Goal: Information Seeking & Learning: Check status

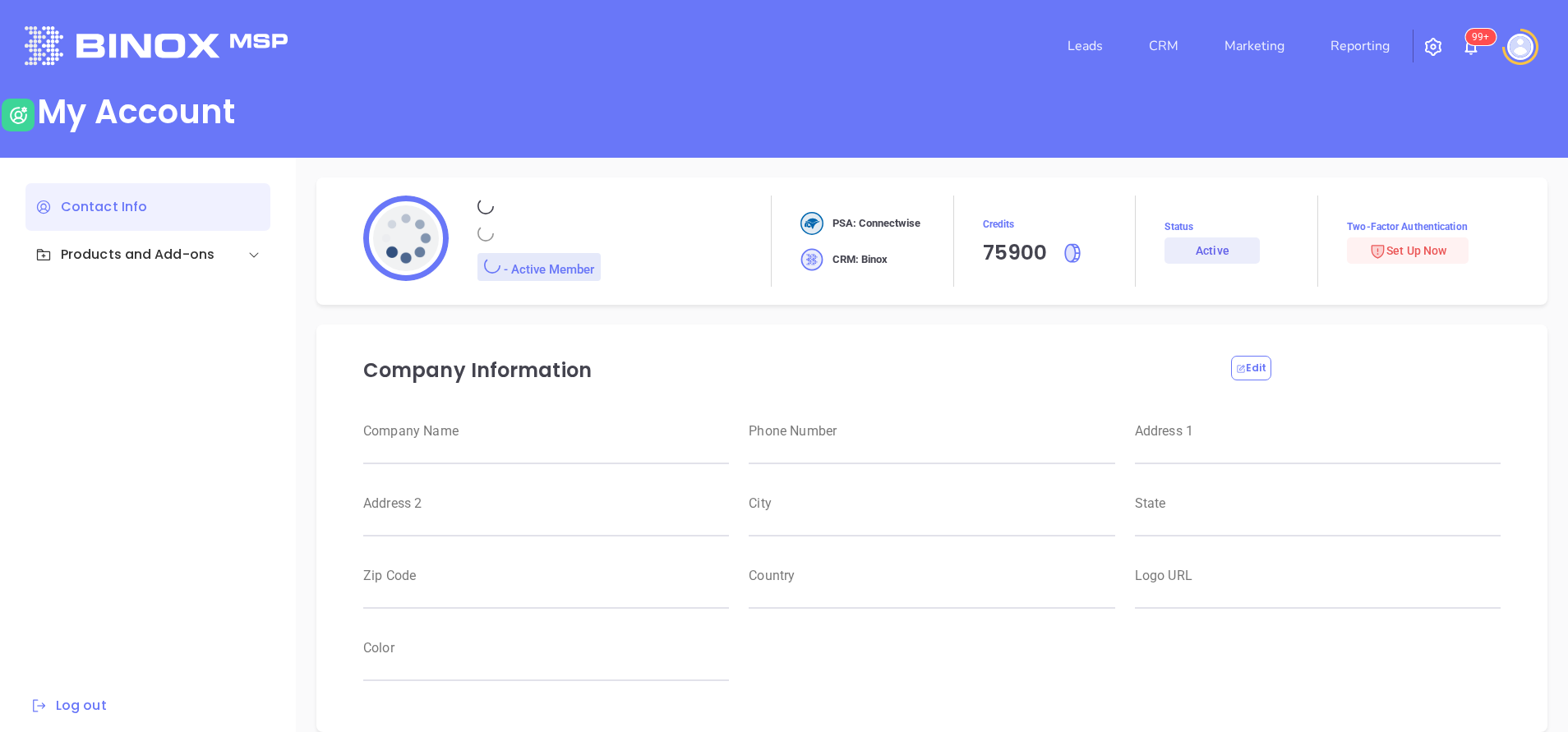
type input "Motiva Networks"
type input "[PHONE_NUMBER]"
type input "[STREET_ADDRESS]"
type input "[GEOGRAPHIC_DATA]"
type input "[US_STATE]"
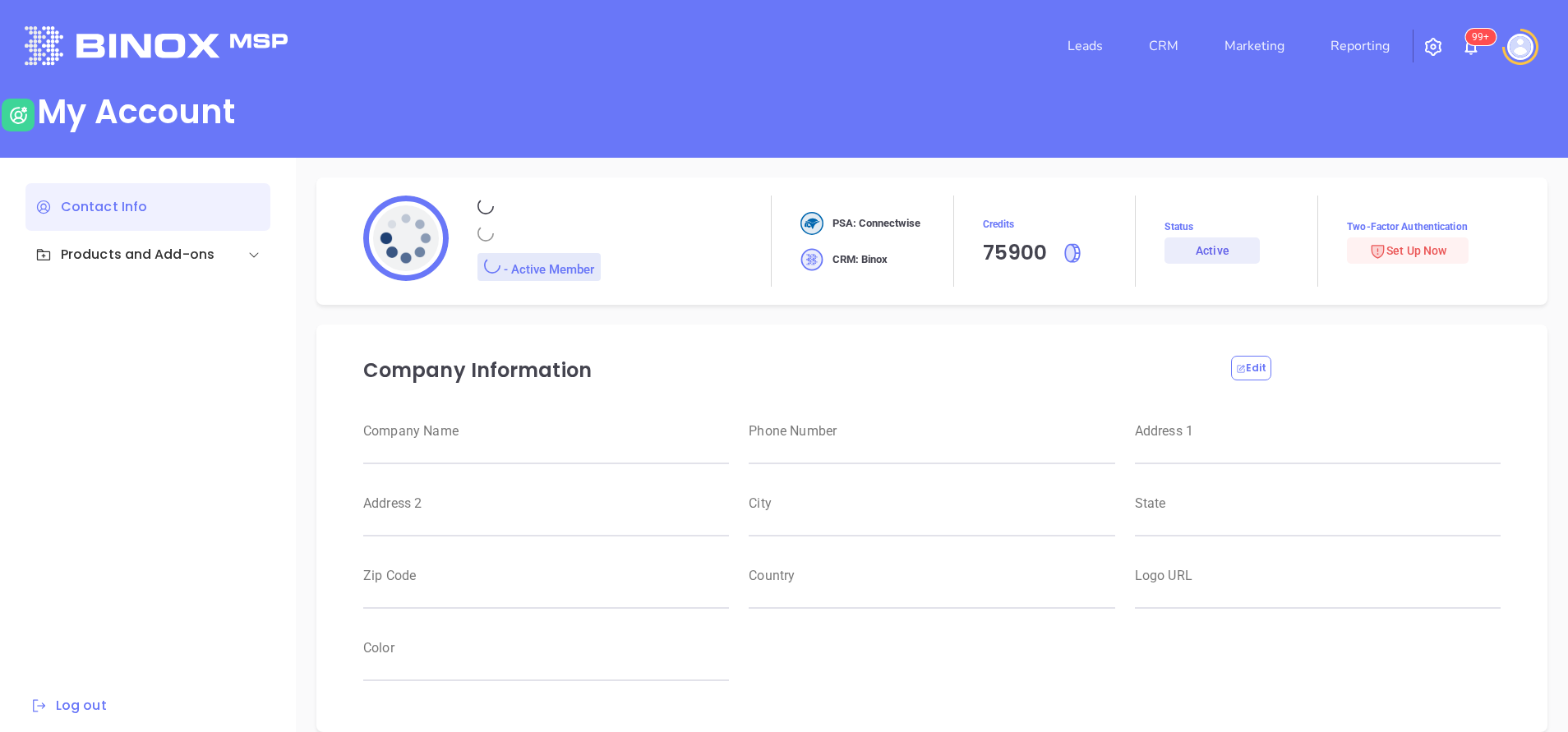
type input "11530"
type input "[GEOGRAPHIC_DATA]"
type input "[URL][DOMAIN_NAME]"
type input "#007aff"
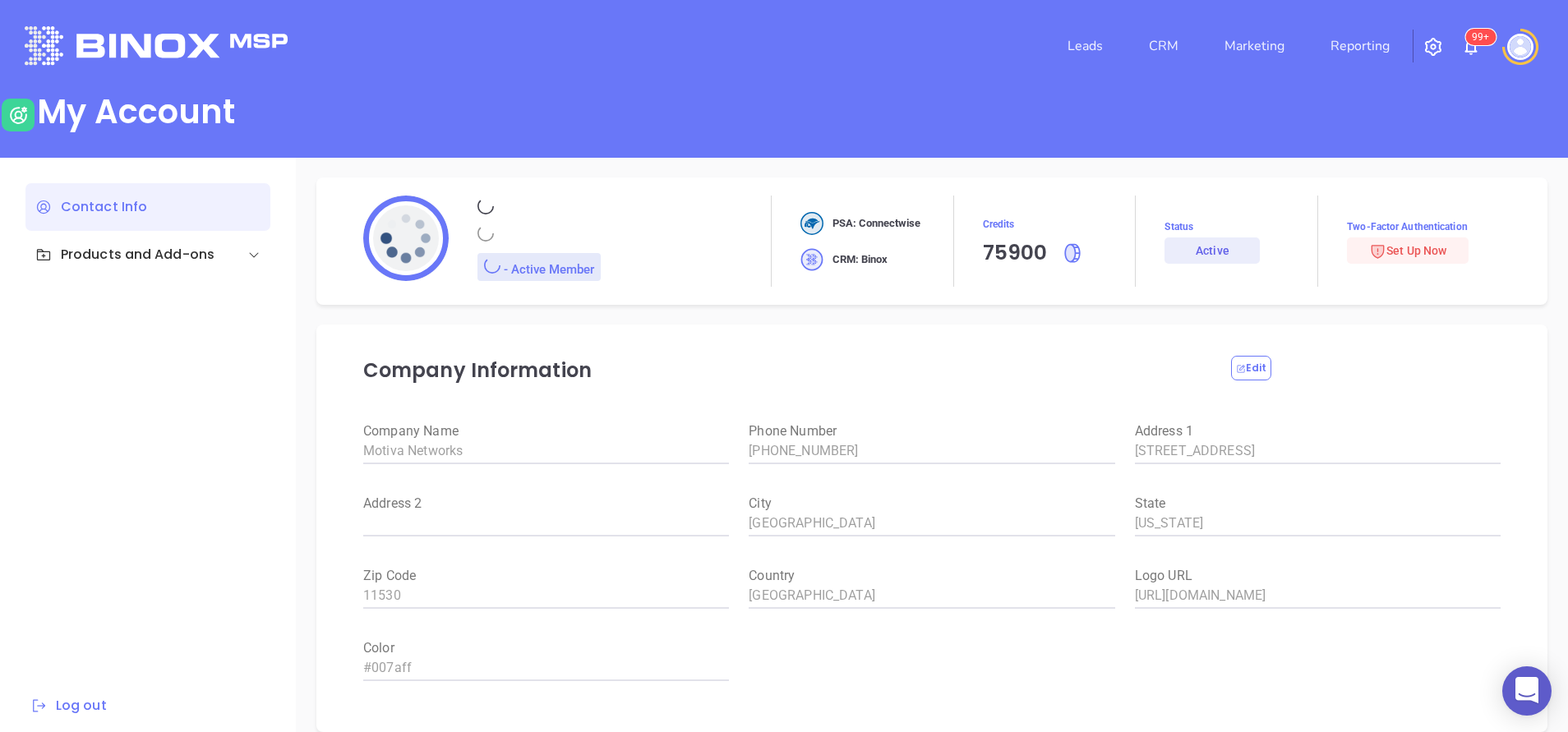
type input "[PERSON_NAME]"
type input "[PERSON_NAME][EMAIL_ADDRESS][DOMAIN_NAME]"
type input "Motiva Networks"
type input "Marketing"
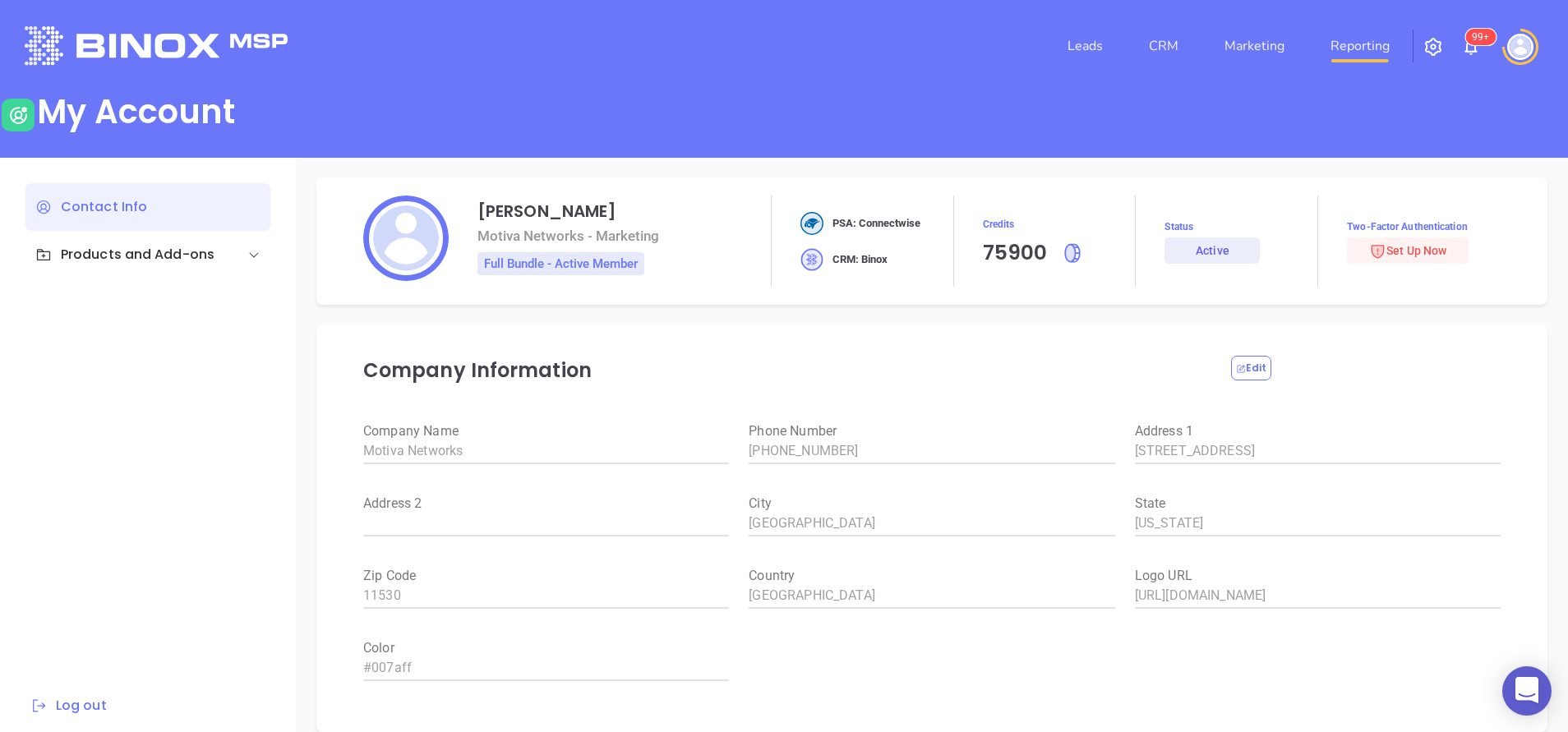
click at [1357, 45] on link "Reporting" at bounding box center [1359, 46] width 72 height 33
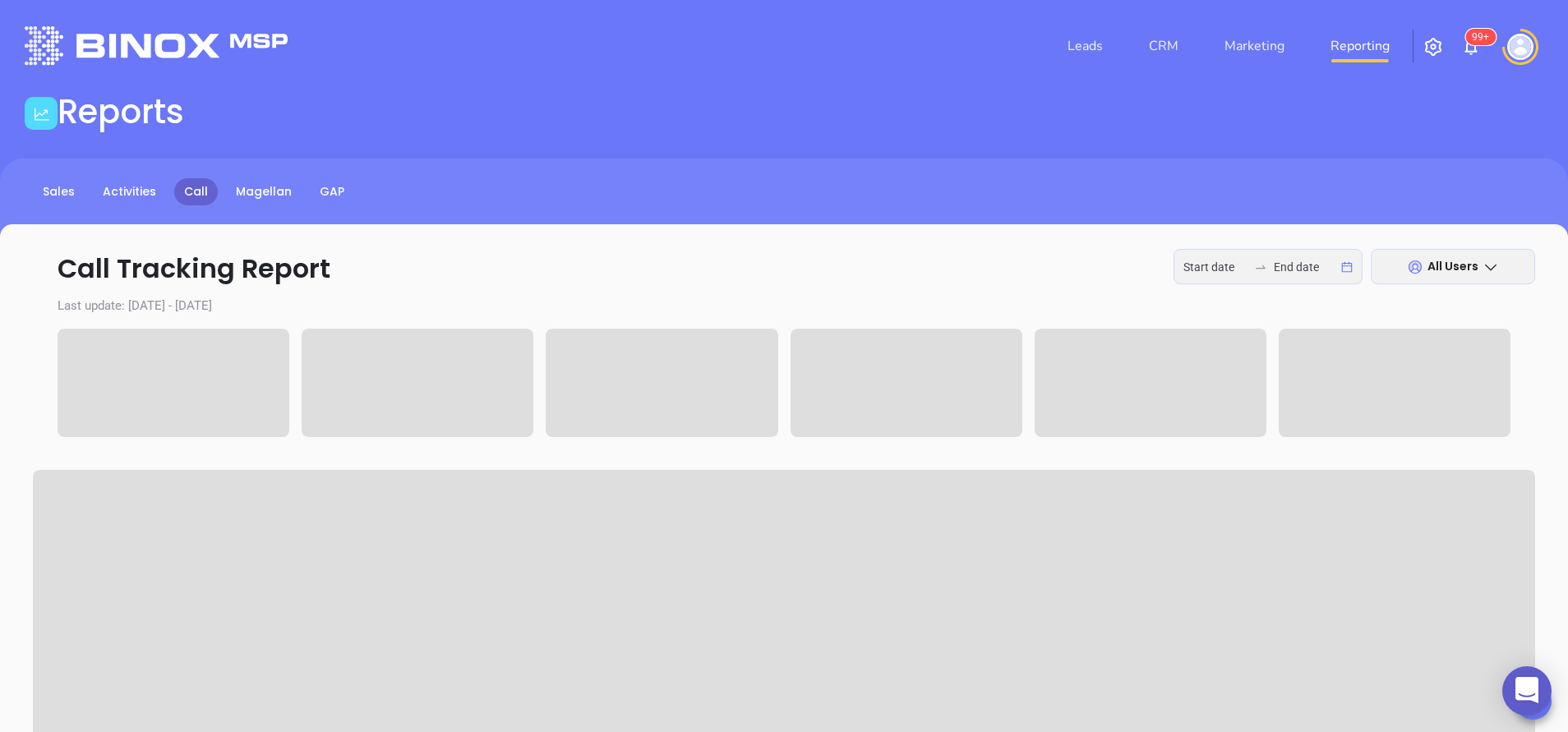
type input "[DATE]"
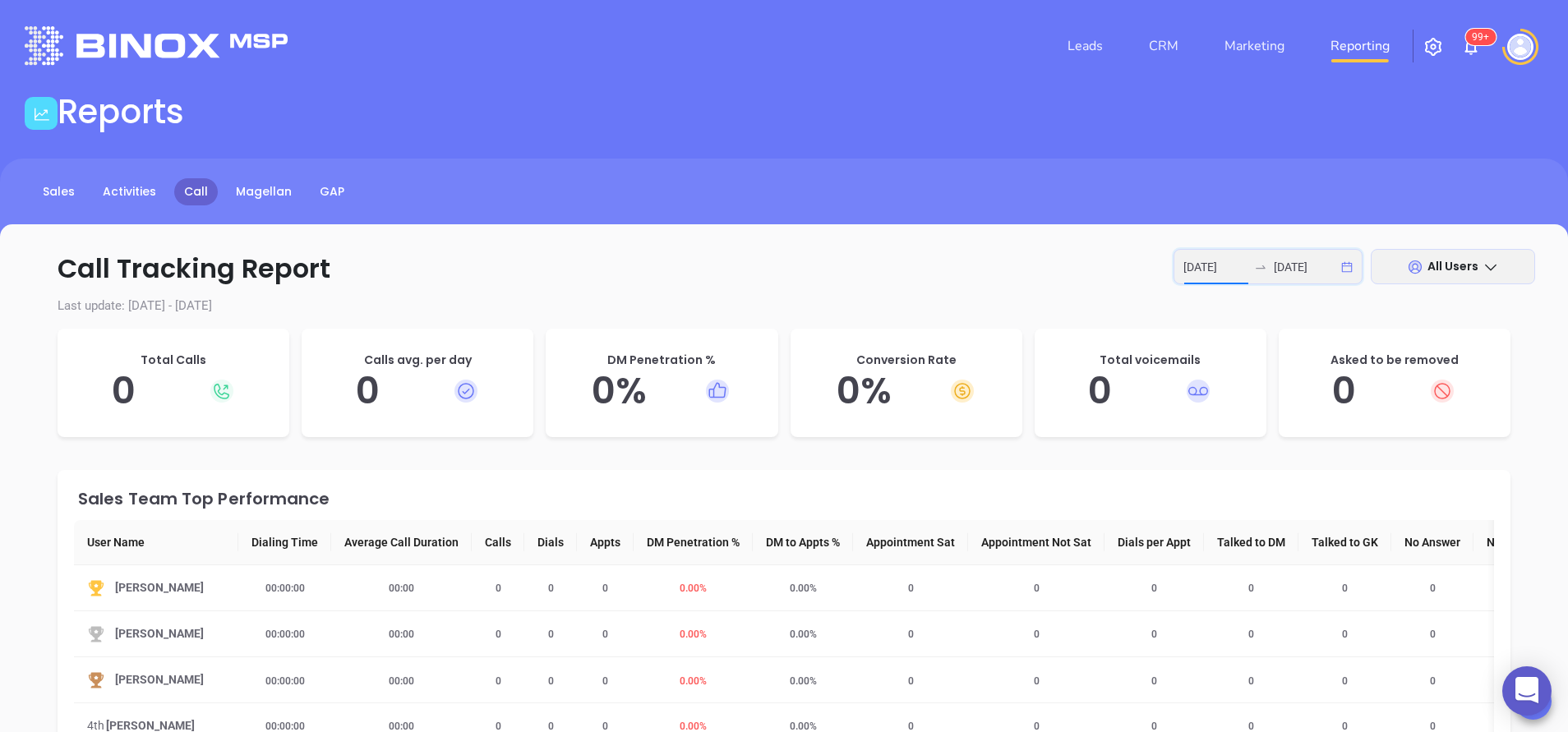
click at [1205, 264] on input "[DATE]" at bounding box center [1215, 267] width 64 height 19
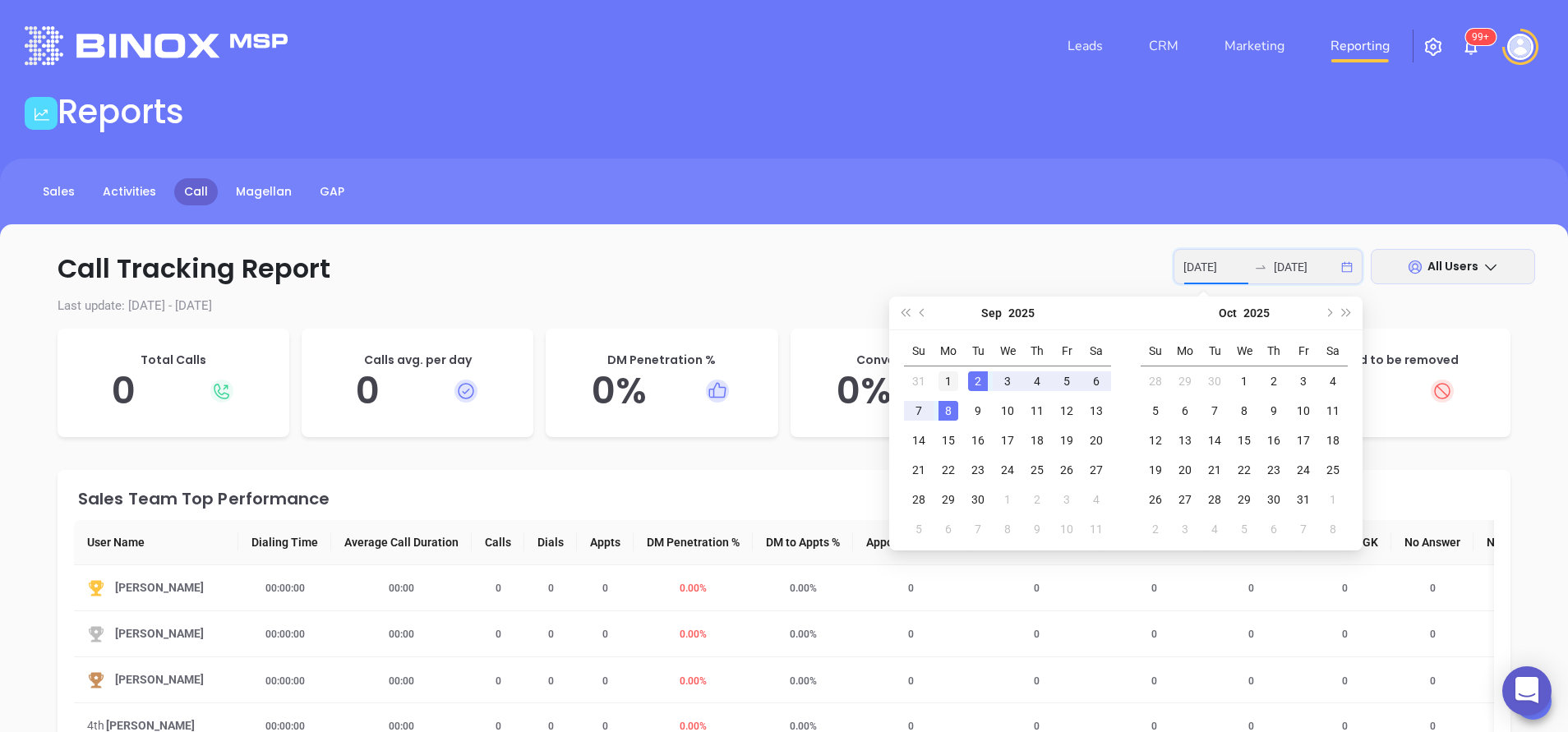
type input "[DATE]"
click at [945, 374] on div "1" at bounding box center [948, 381] width 19 height 19
click at [916, 315] on button "Previous month (PageUp)" at bounding box center [923, 313] width 19 height 33
type input "[DATE]"
click at [949, 499] on div "25" at bounding box center [948, 500] width 19 height 19
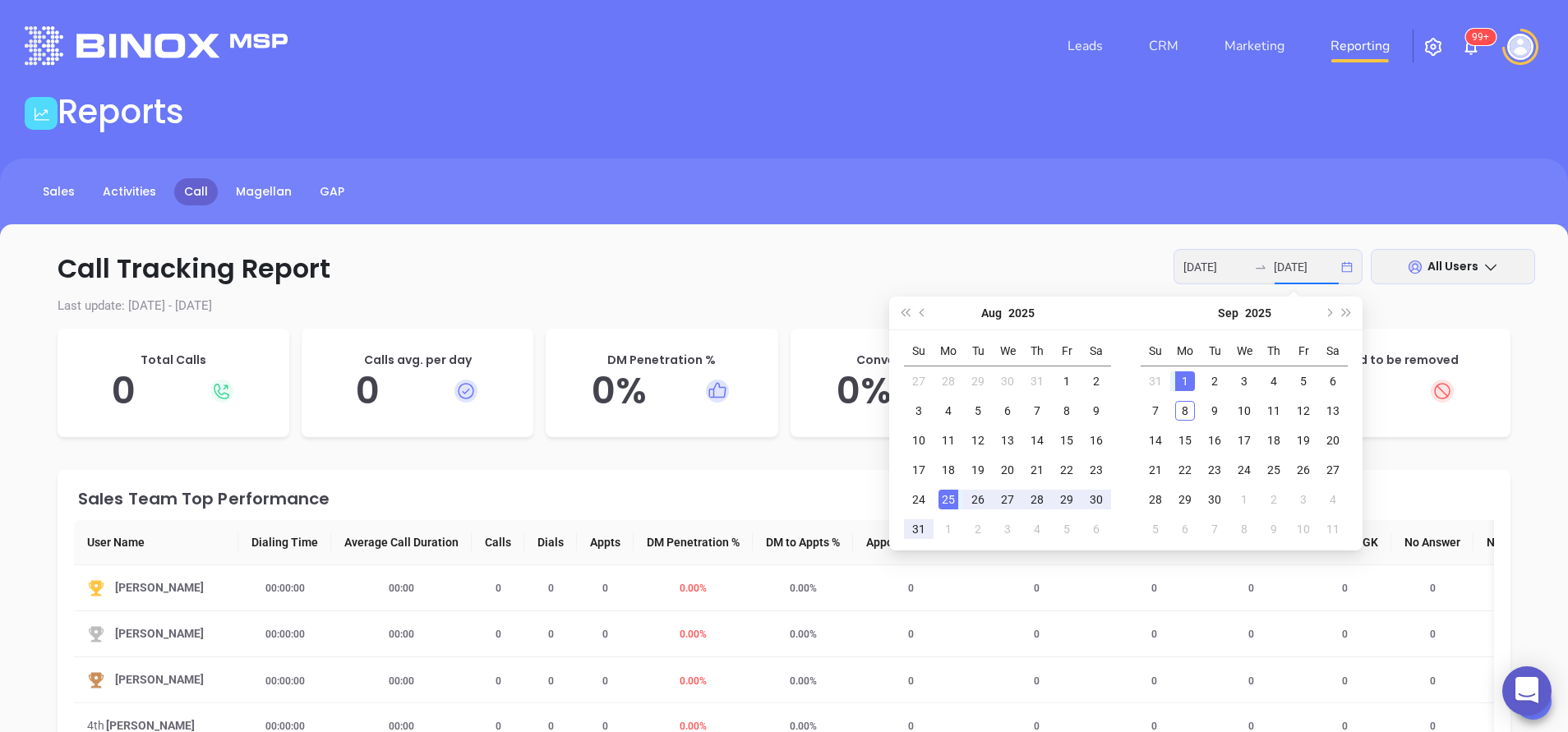
type input "[DATE]"
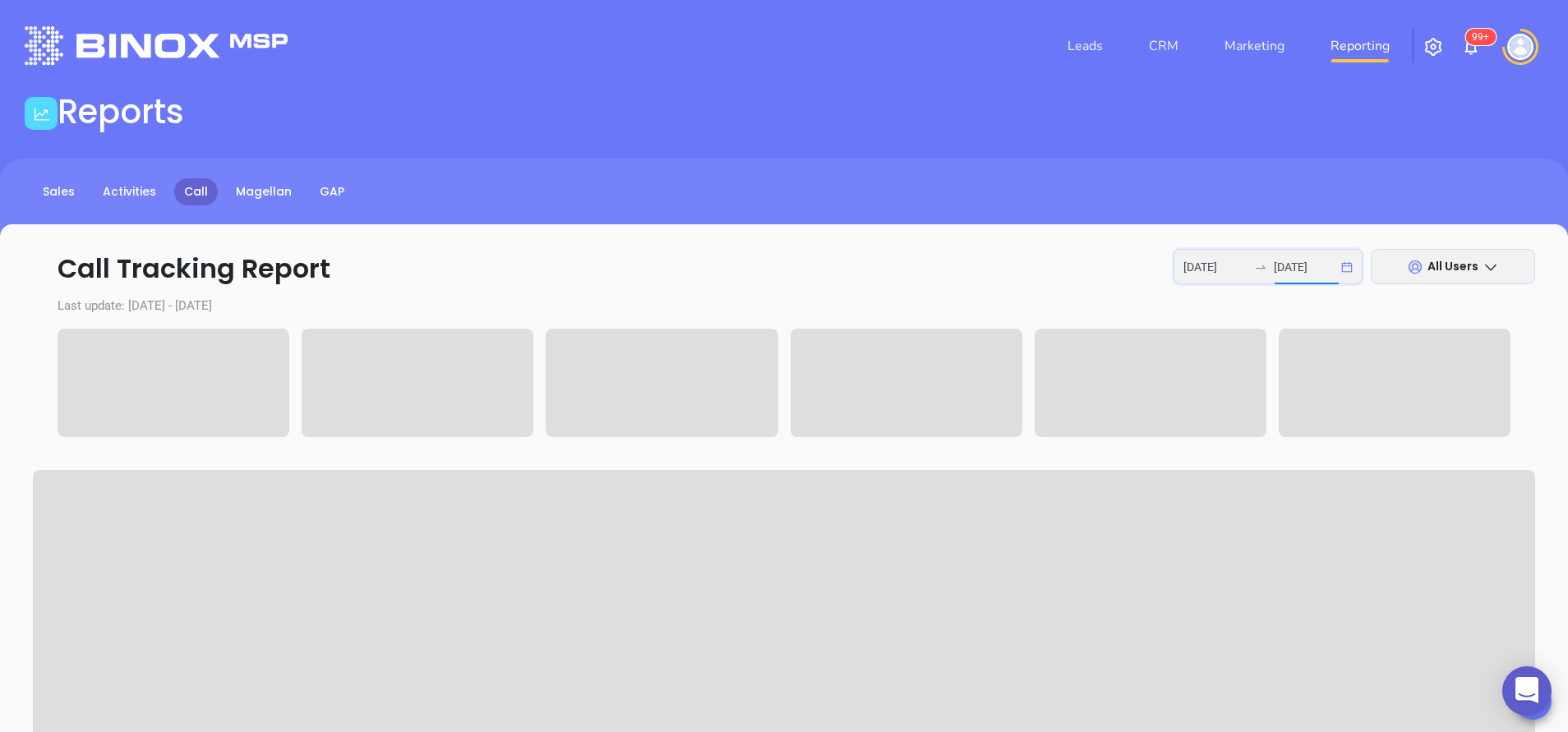
click at [1316, 268] on input "[DATE]" at bounding box center [1306, 267] width 64 height 19
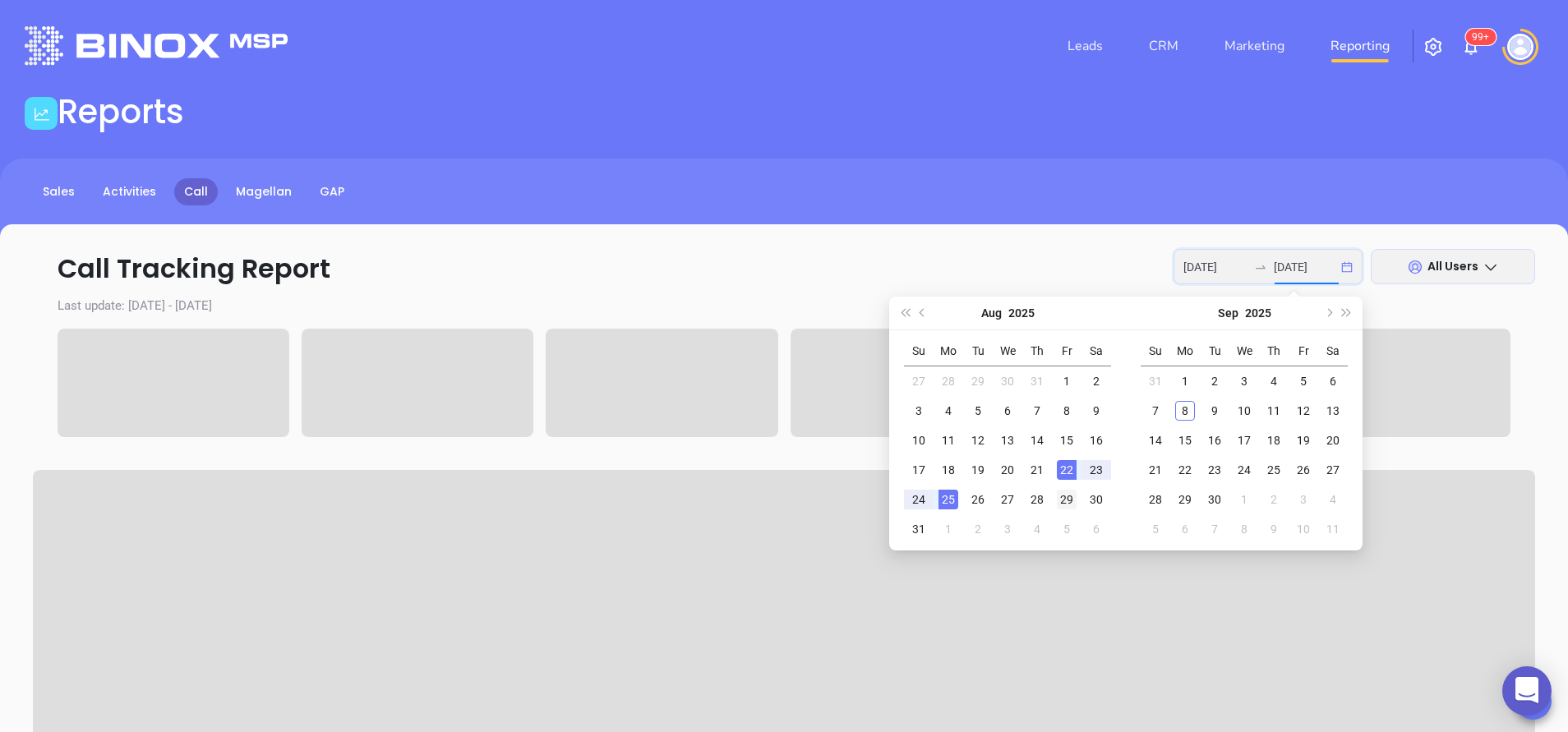
type input "[DATE]"
click at [1070, 491] on div "29" at bounding box center [1066, 500] width 19 height 19
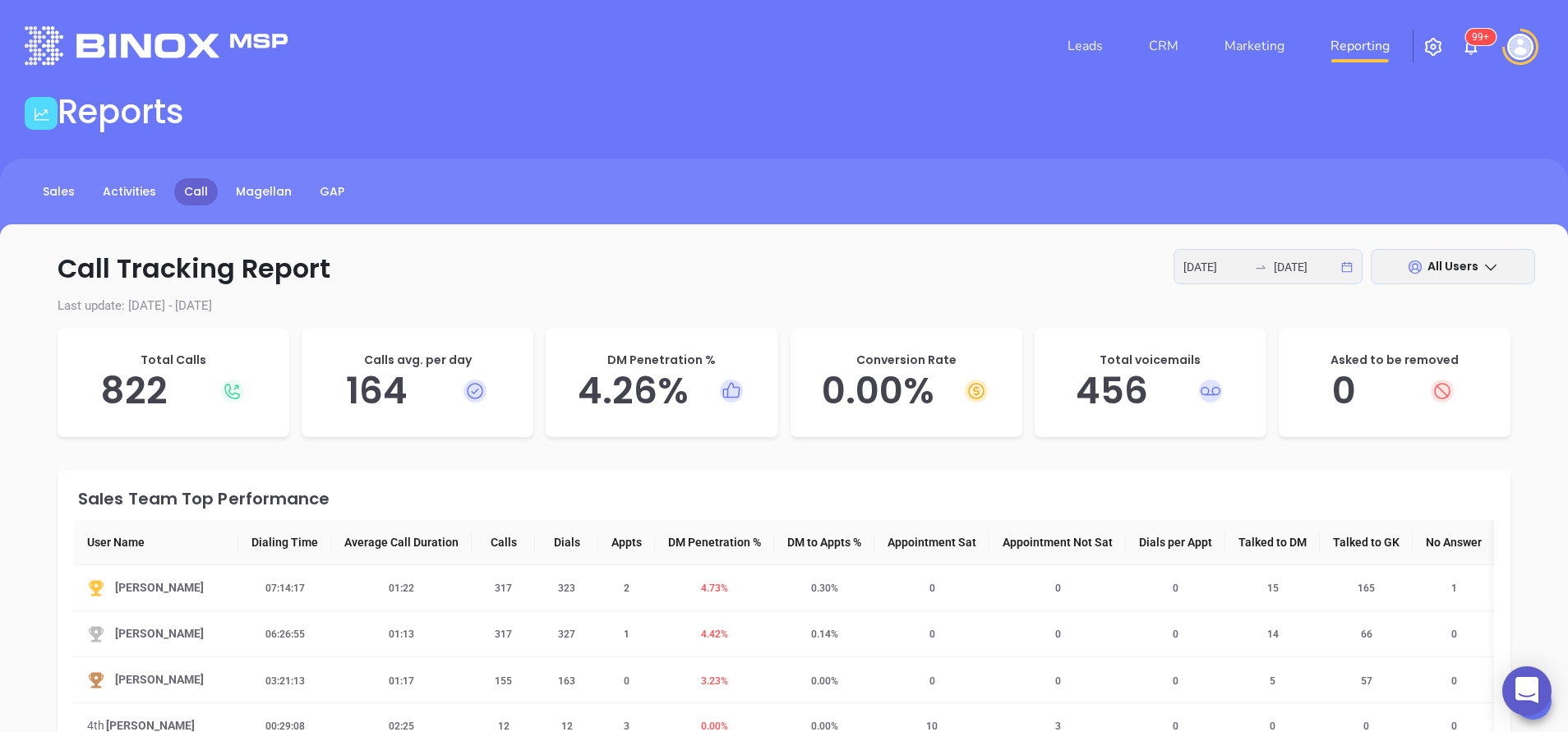
click at [427, 513] on div "Sales Team Top Performance User Name Dialing Time Average Call Duration Calls D…" at bounding box center [784, 730] width 1453 height 521
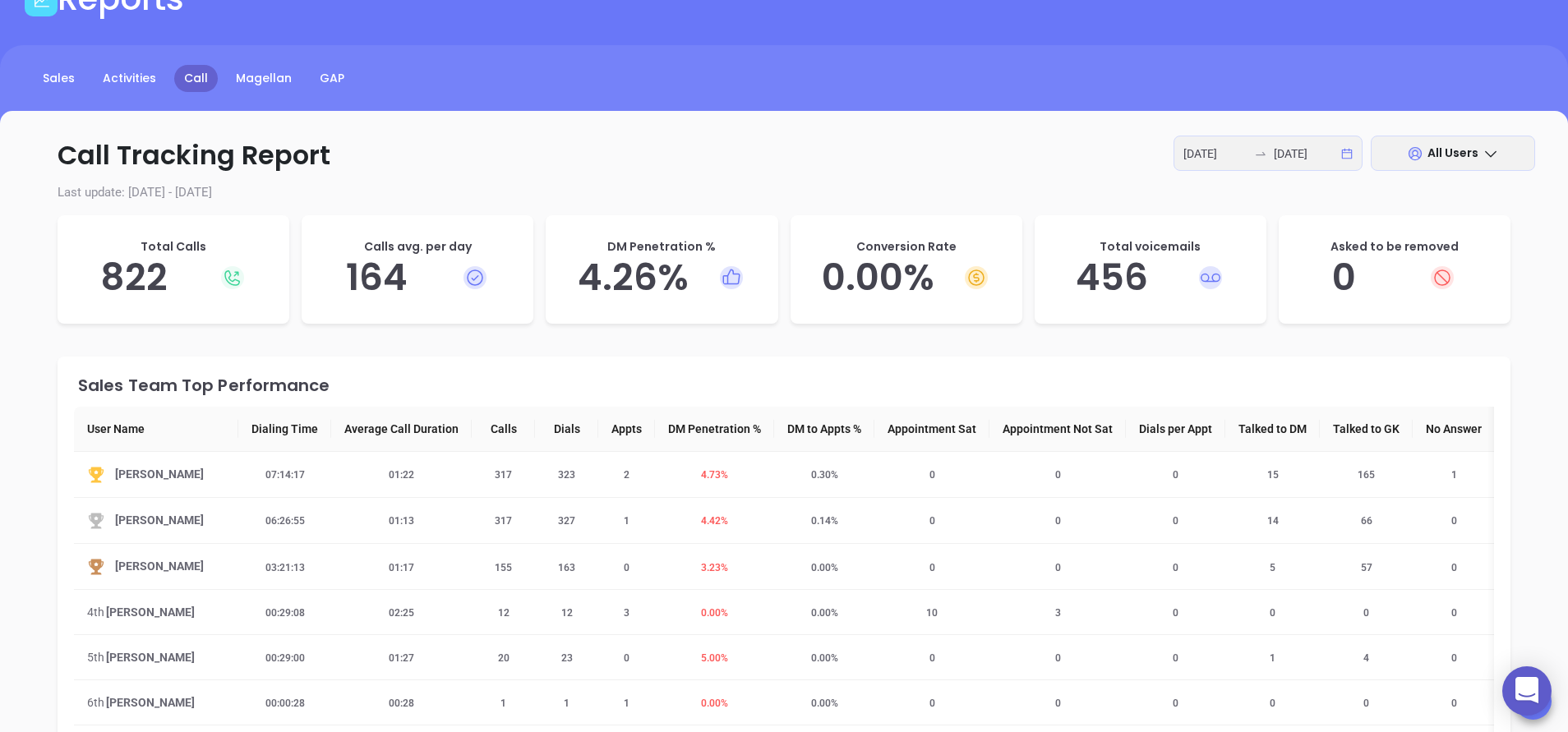
scroll to position [197, 0]
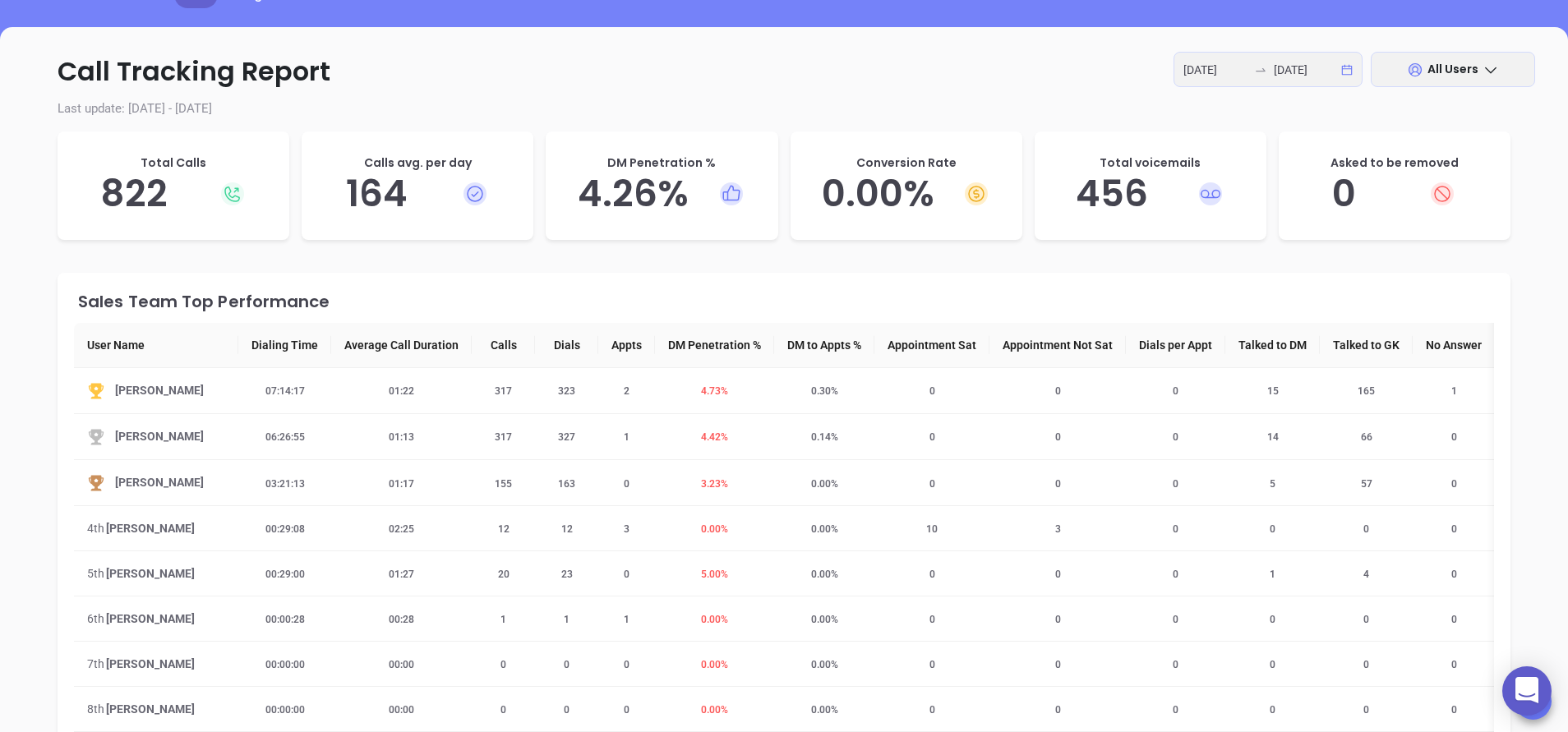
click at [1217, 81] on div "[DATE] [DATE]" at bounding box center [1268, 69] width 189 height 35
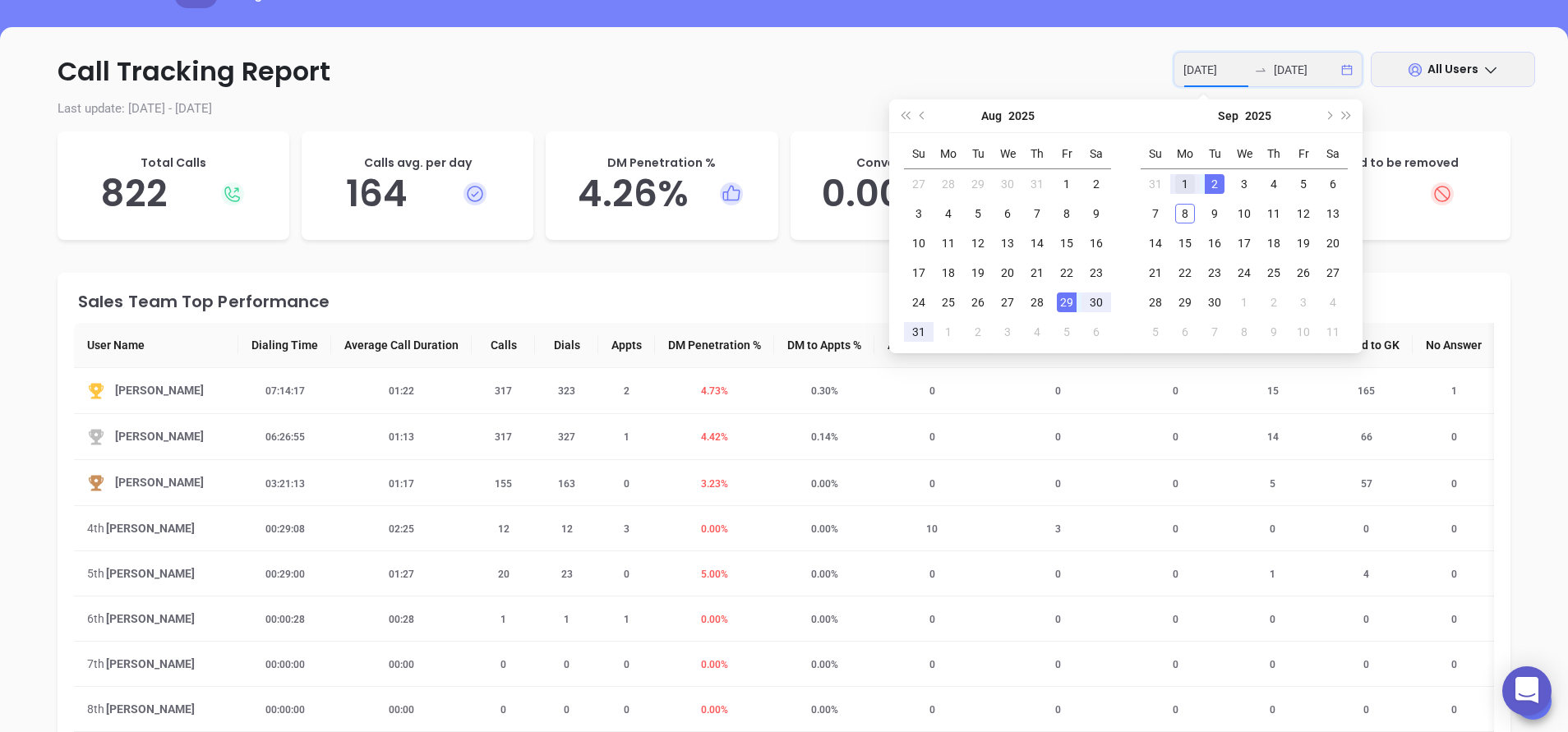
type input "[DATE]"
click at [1188, 180] on div "1" at bounding box center [1185, 184] width 19 height 19
type input "[DATE]"
click at [1295, 179] on div "5" at bounding box center [1303, 184] width 19 height 19
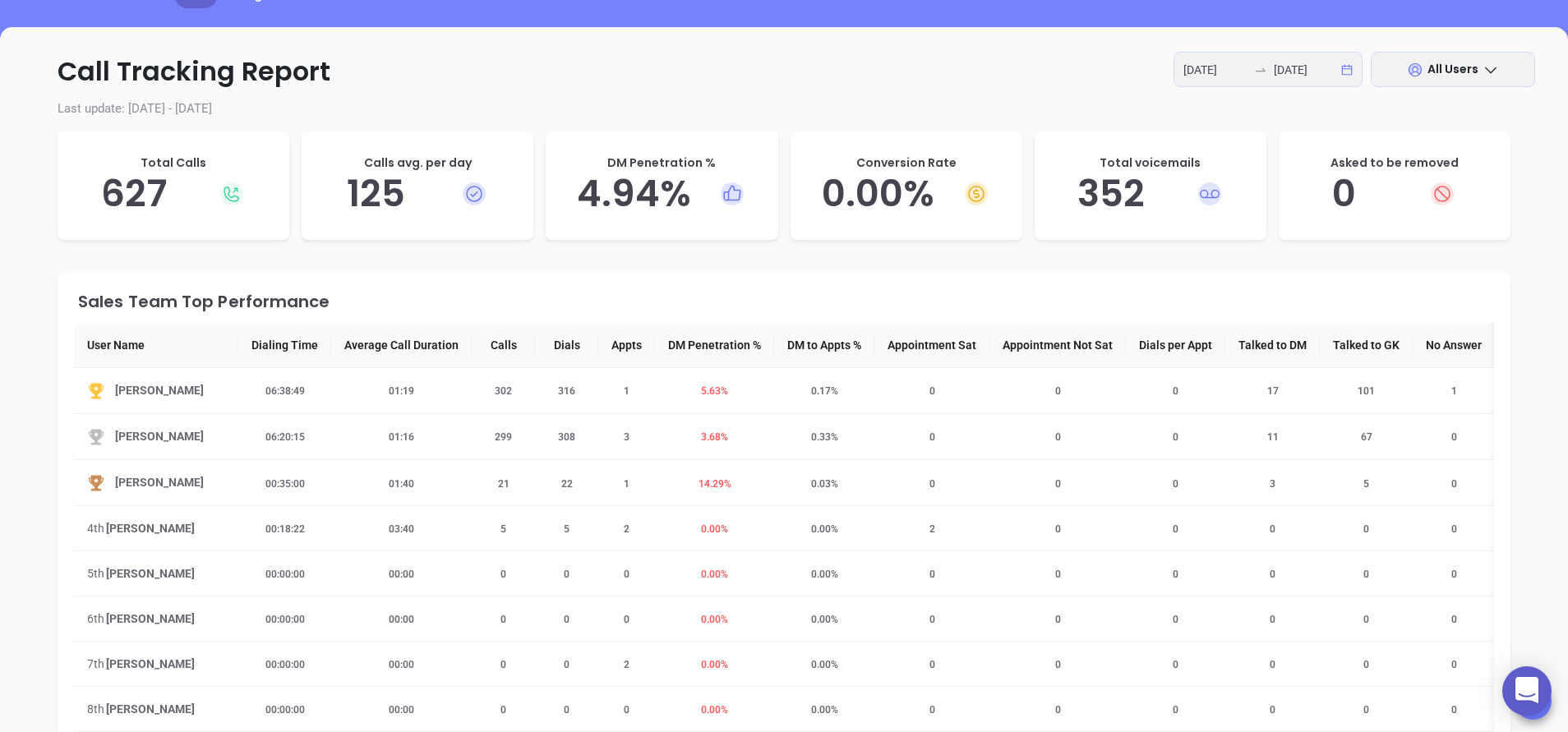
click at [434, 90] on p "Call Tracking Report [DATE] [DATE] All Users" at bounding box center [784, 71] width 1502 height 39
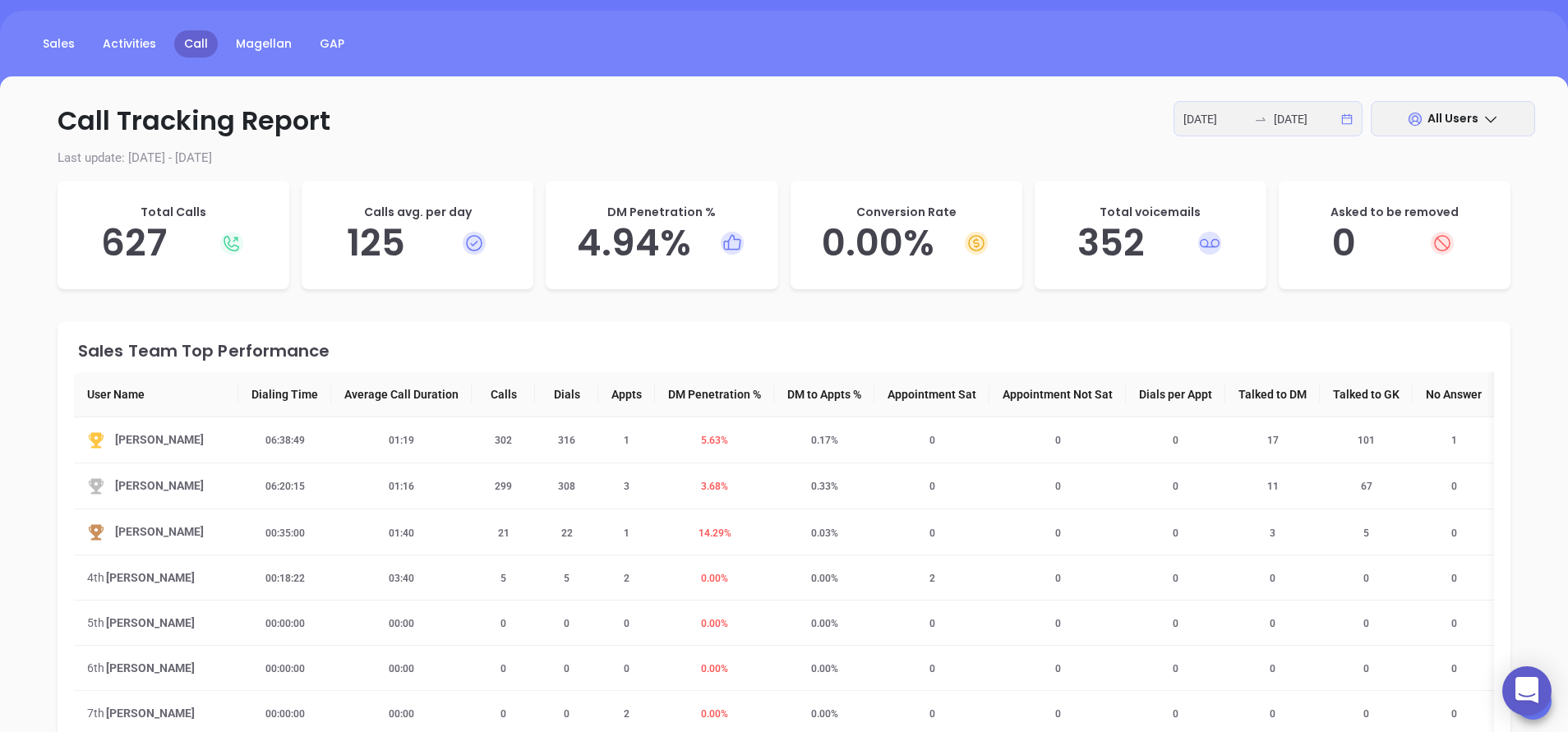
scroll to position [0, 0]
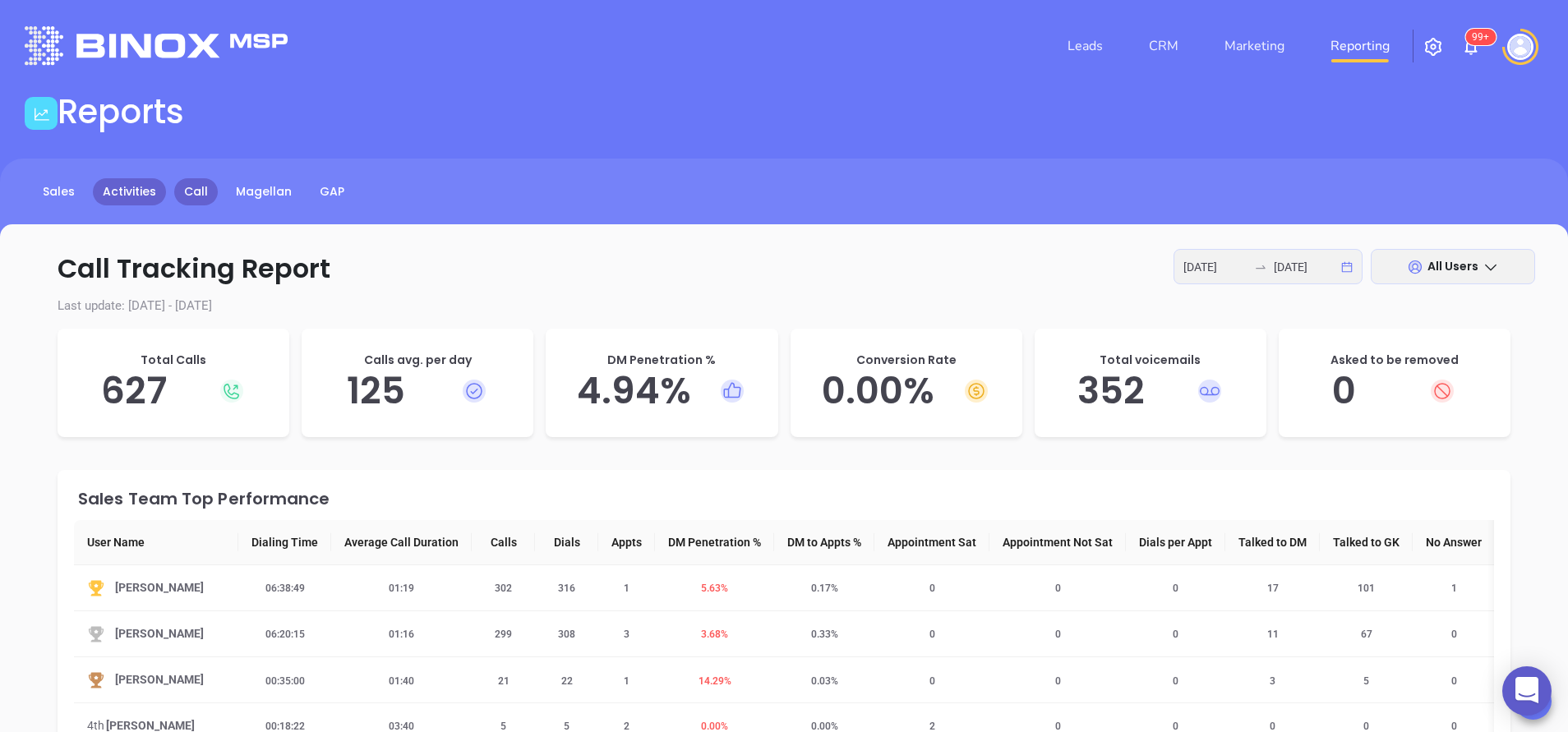
click at [131, 194] on link "Activities" at bounding box center [129, 192] width 73 height 27
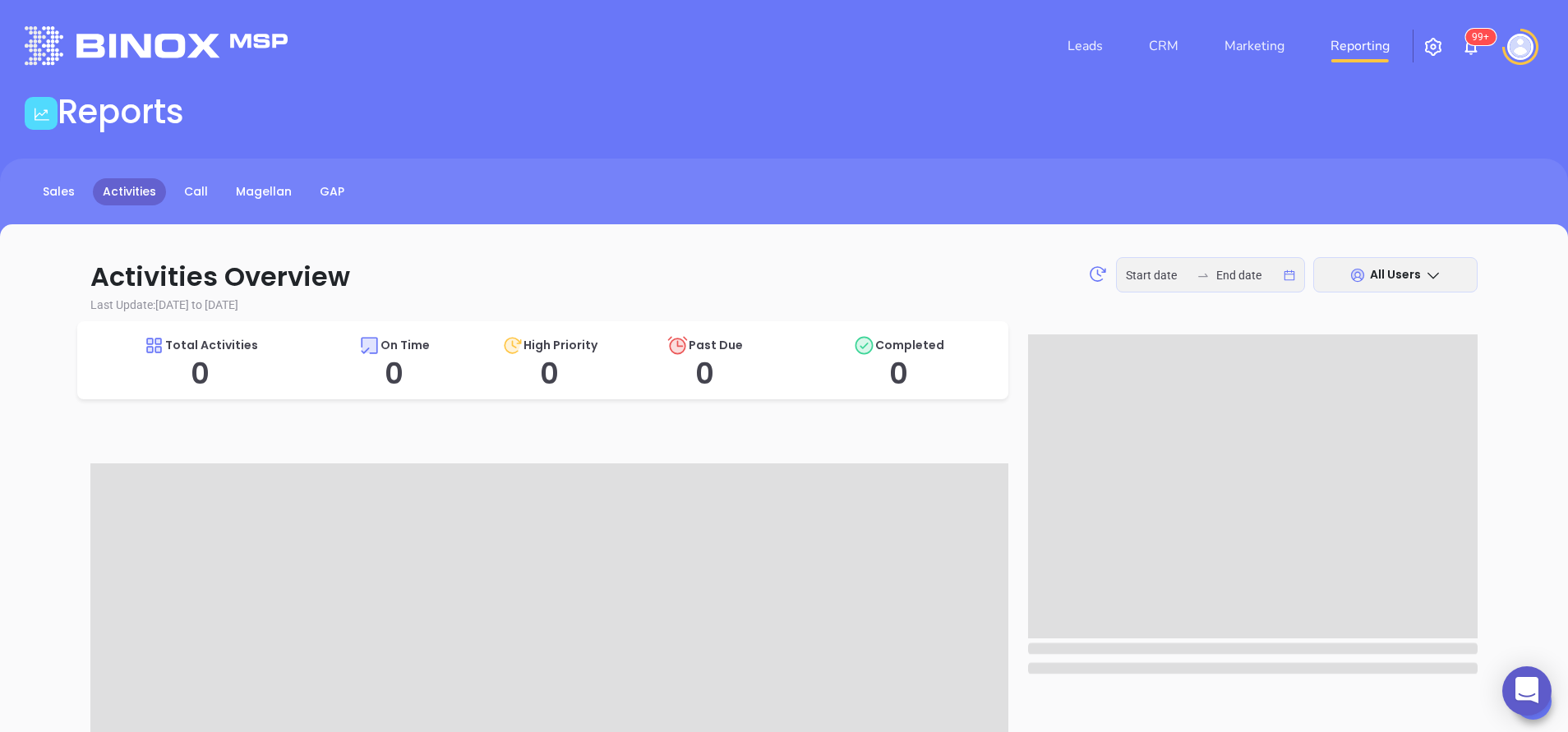
type input "[DATE]"
click at [1177, 45] on link "CRM" at bounding box center [1164, 46] width 43 height 33
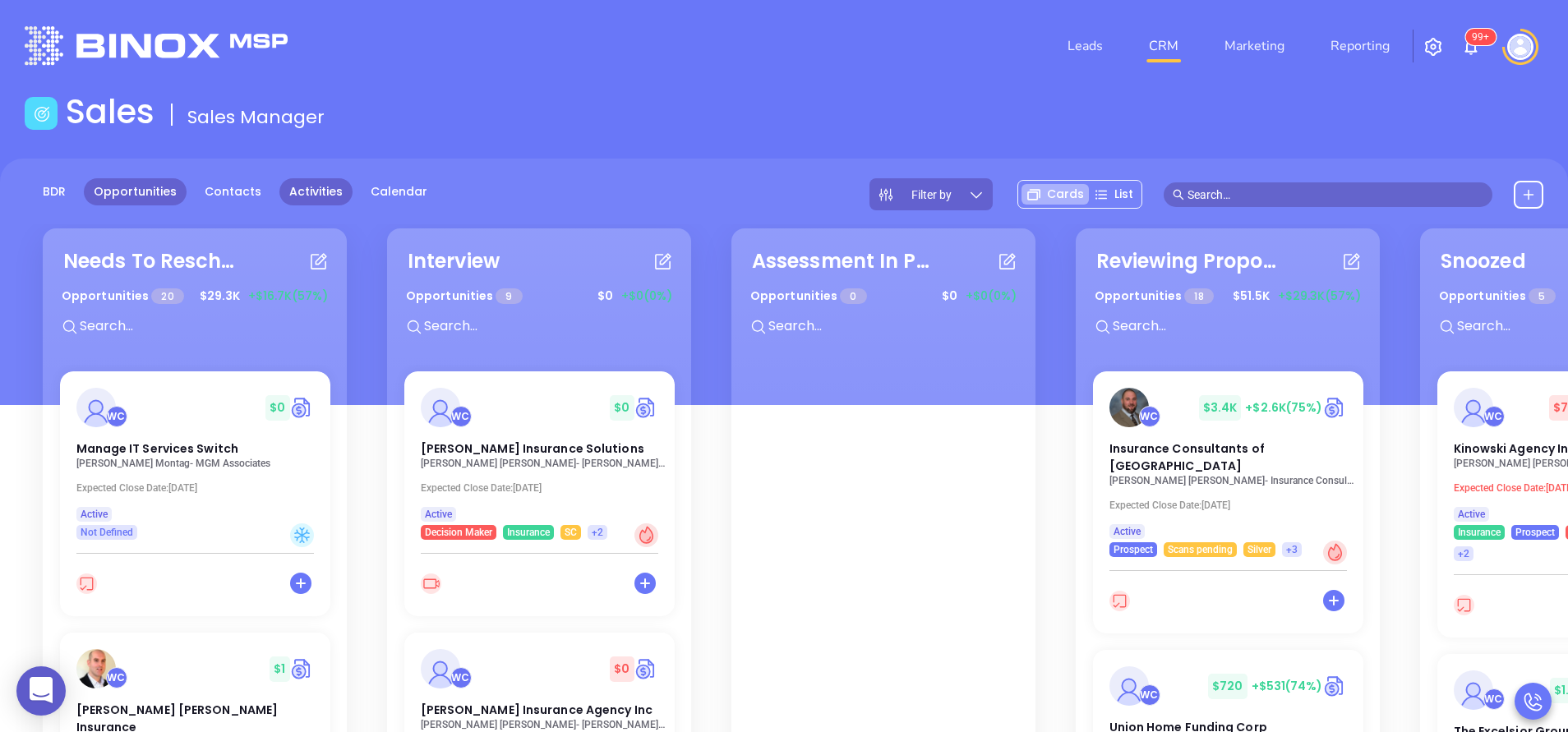
click at [314, 187] on link "Activities" at bounding box center [316, 192] width 73 height 27
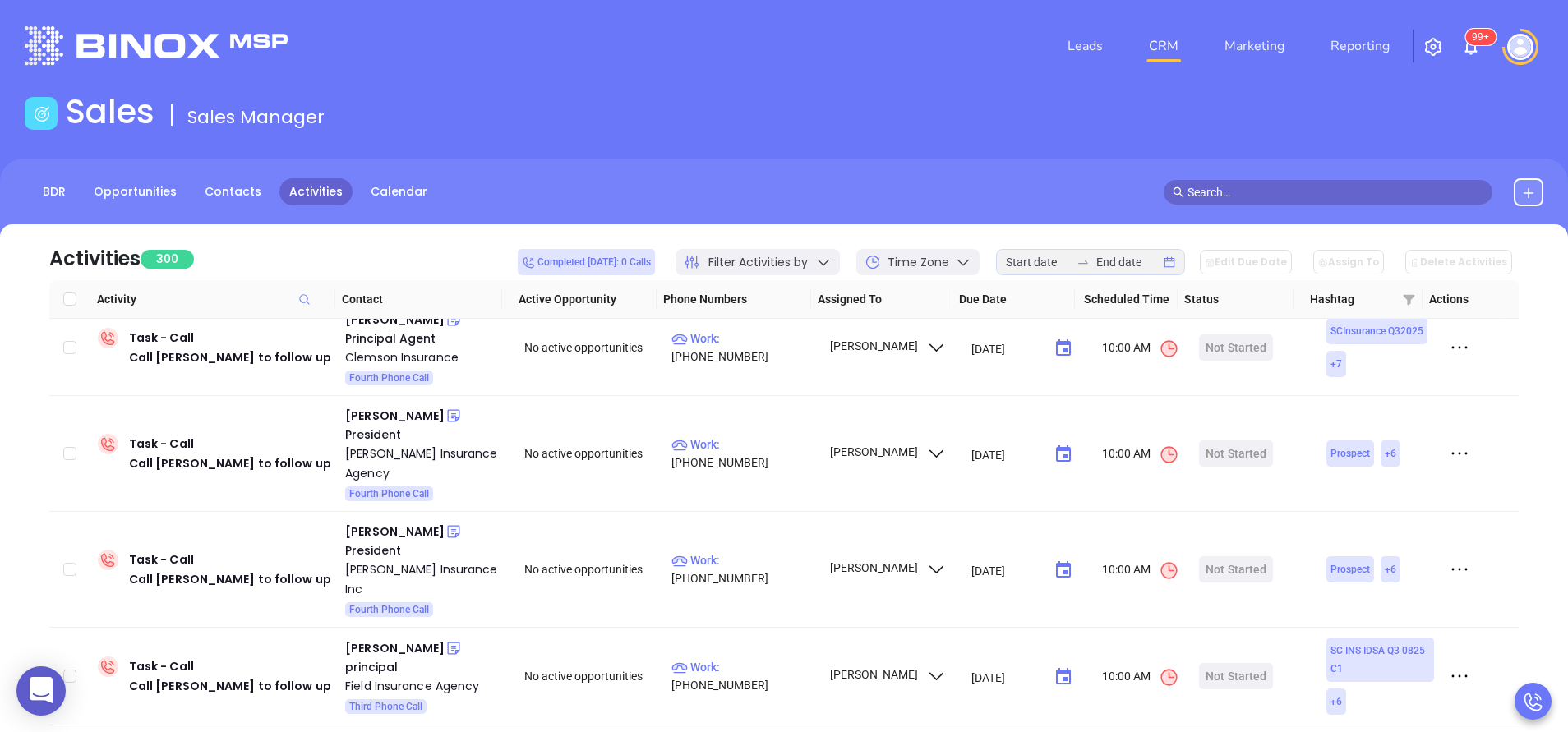
scroll to position [4609, 0]
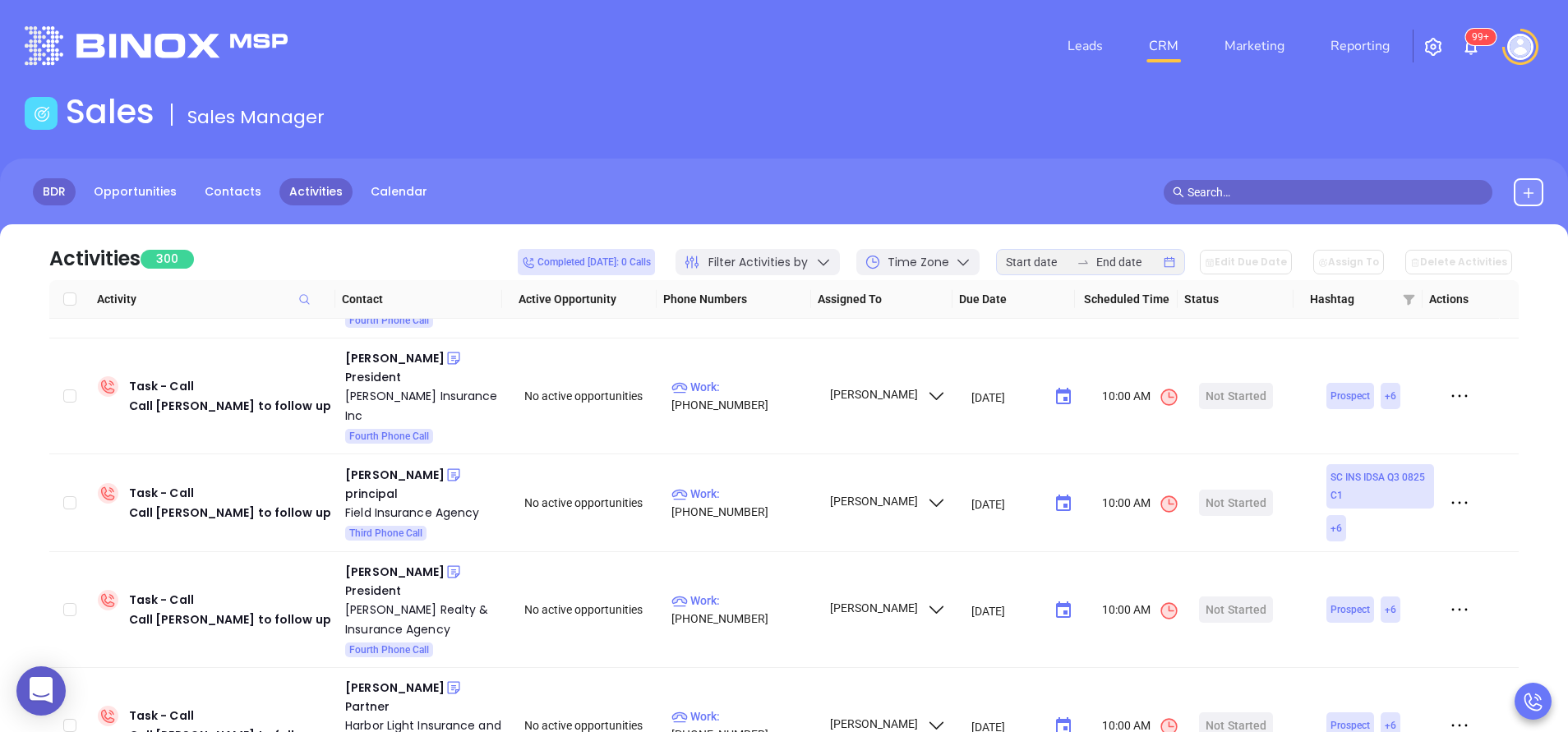
click at [47, 180] on link "BDR" at bounding box center [55, 192] width 43 height 27
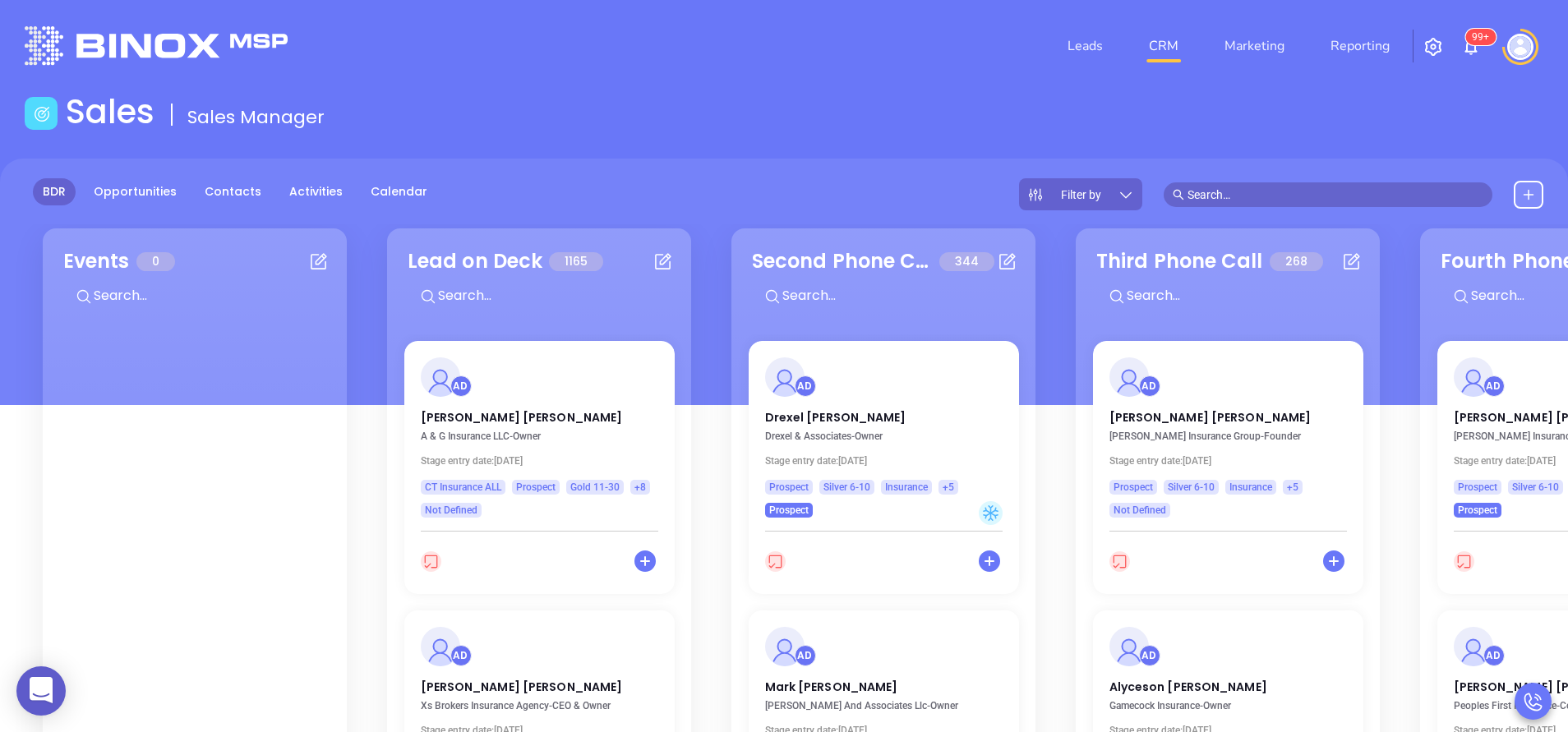
click at [1134, 188] on div "Filter by" at bounding box center [1081, 194] width 123 height 32
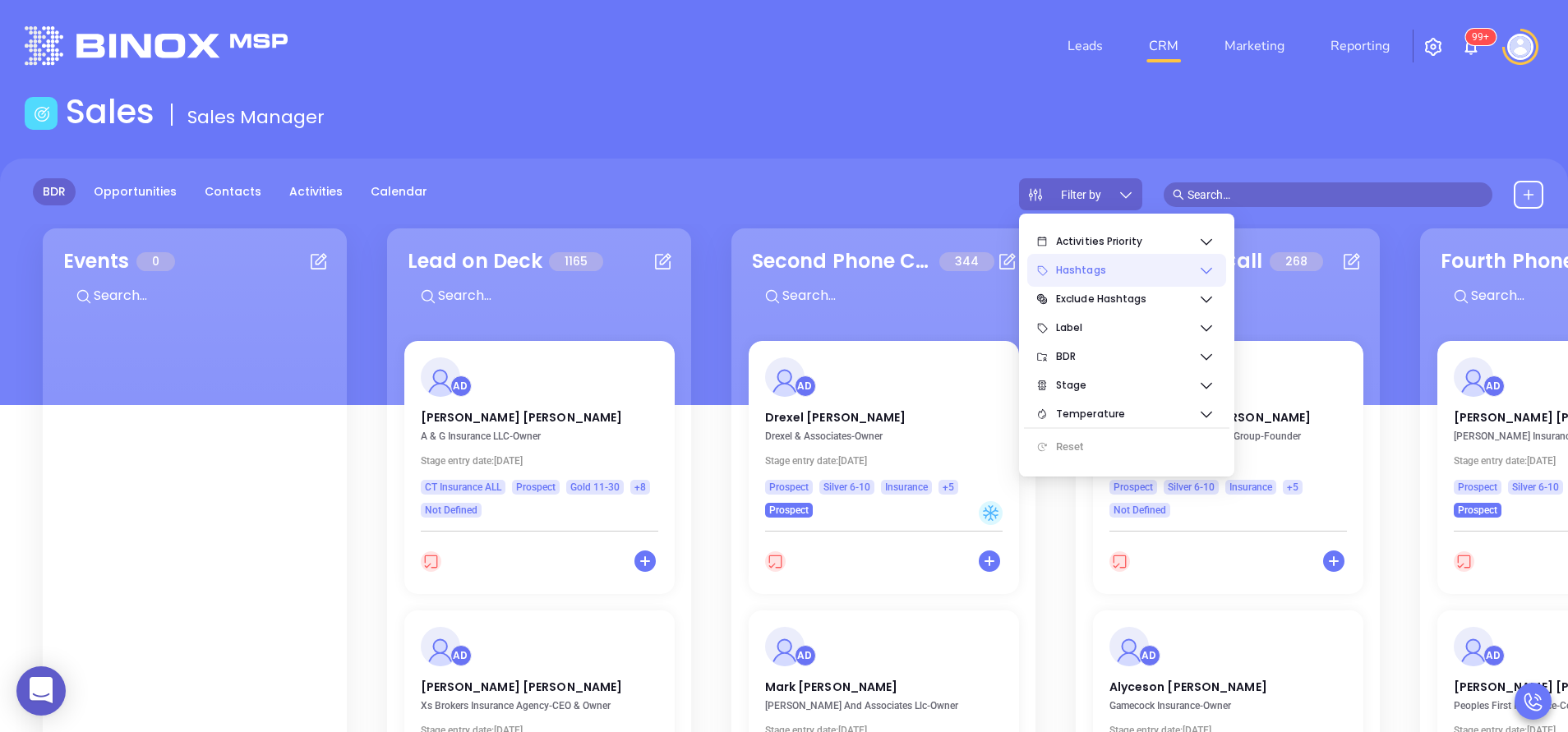
click at [1137, 260] on span "Hashtags" at bounding box center [1127, 271] width 142 height 33
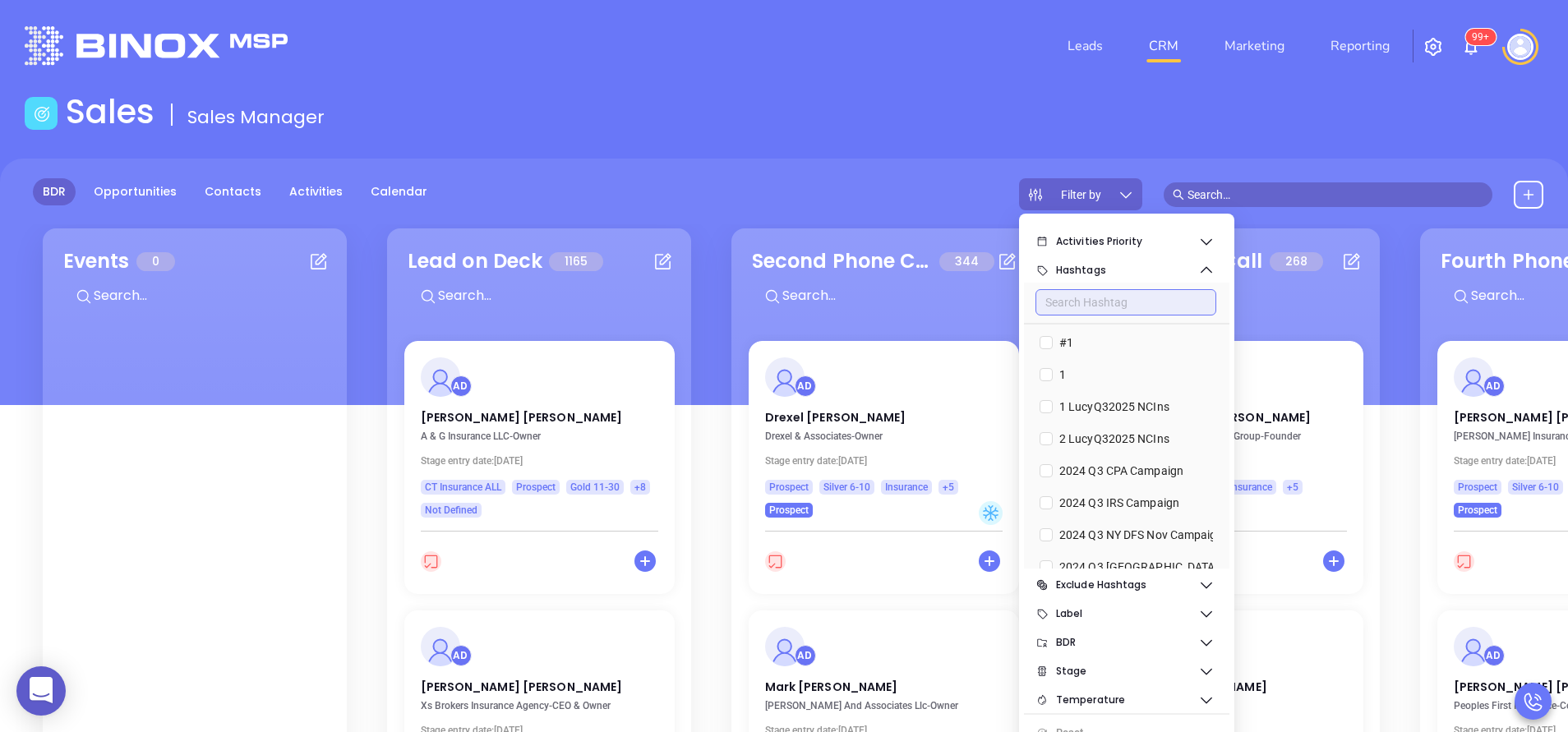
click at [1082, 297] on input "text" at bounding box center [1126, 302] width 181 height 26
type input "la"
click at [1052, 343] on input "AnabelQ32025 LAIns" at bounding box center [1046, 342] width 13 height 13
checkbox input "true"
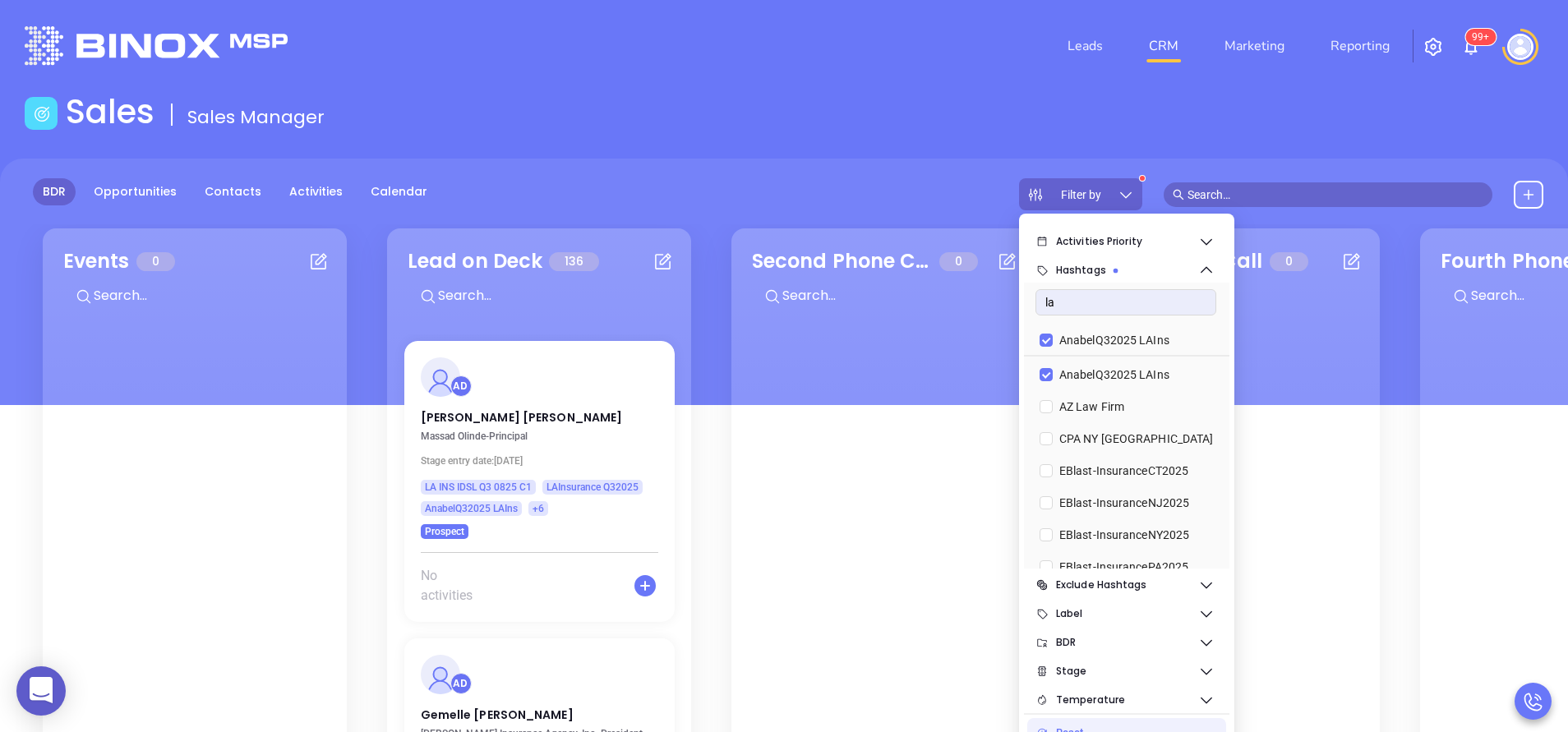
scroll to position [520, 0]
